Goal: Task Accomplishment & Management: Manage account settings

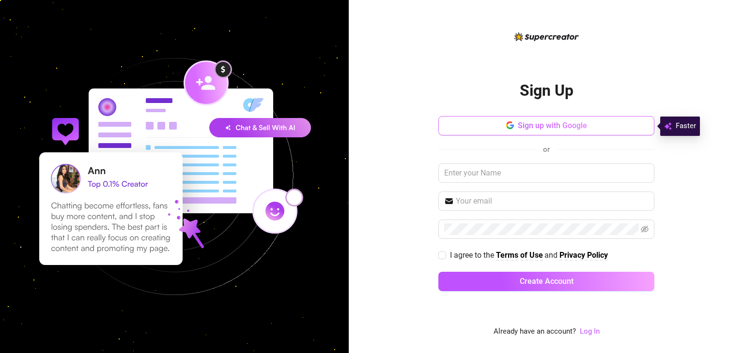
click at [487, 122] on button "Sign up with Google" at bounding box center [546, 125] width 216 height 19
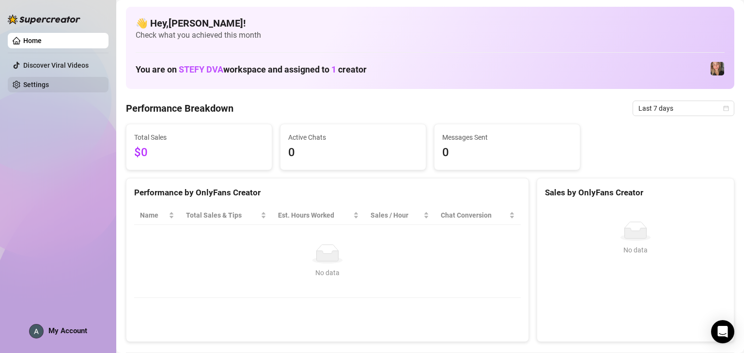
click at [33, 84] on link "Settings" at bounding box center [36, 85] width 26 height 8
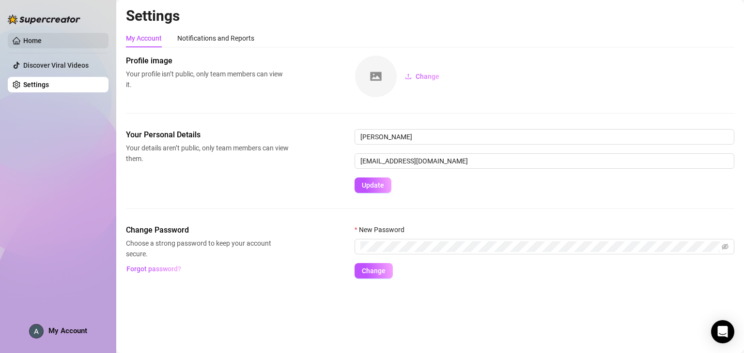
click at [42, 39] on link "Home" at bounding box center [32, 41] width 18 height 8
